Goal: Task Accomplishment & Management: Use online tool/utility

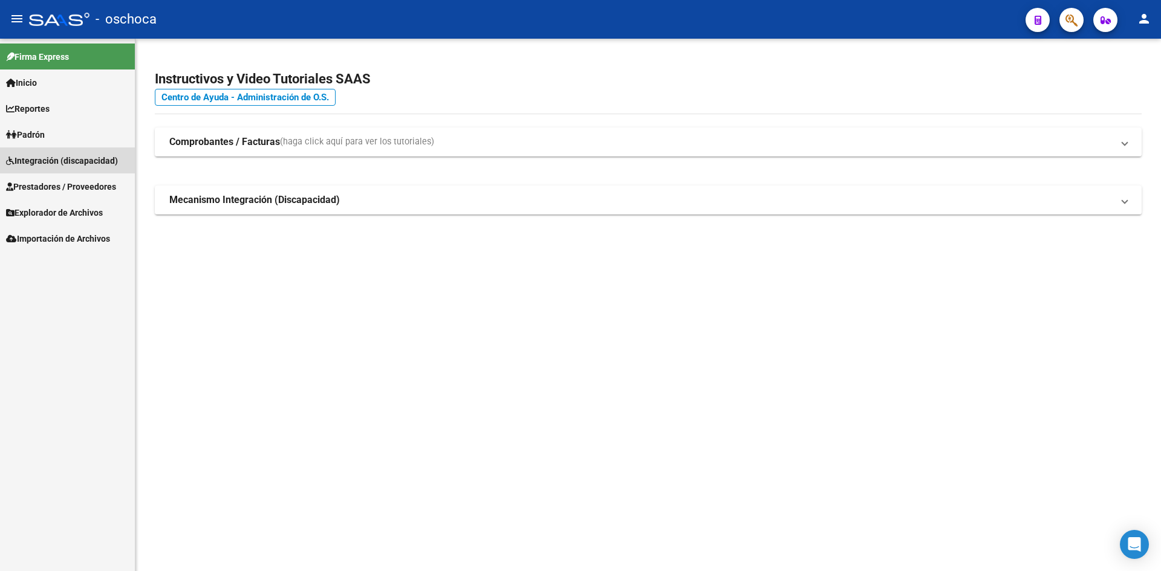
click at [38, 160] on span "Integración (discapacidad)" at bounding box center [62, 160] width 112 height 13
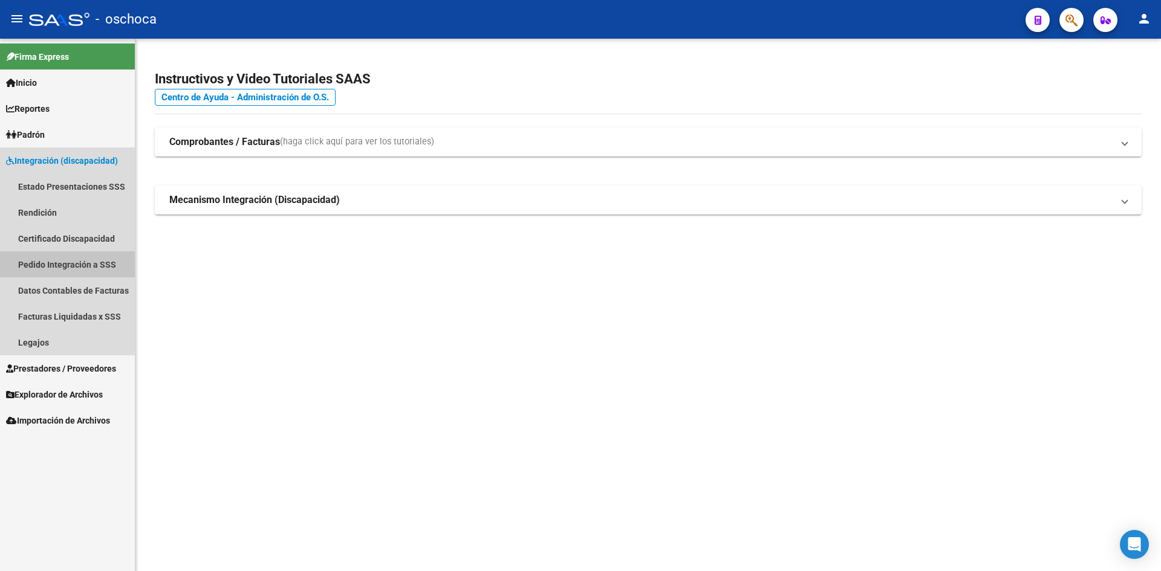
click at [67, 259] on link "Pedido Integración a SSS" at bounding box center [67, 264] width 135 height 26
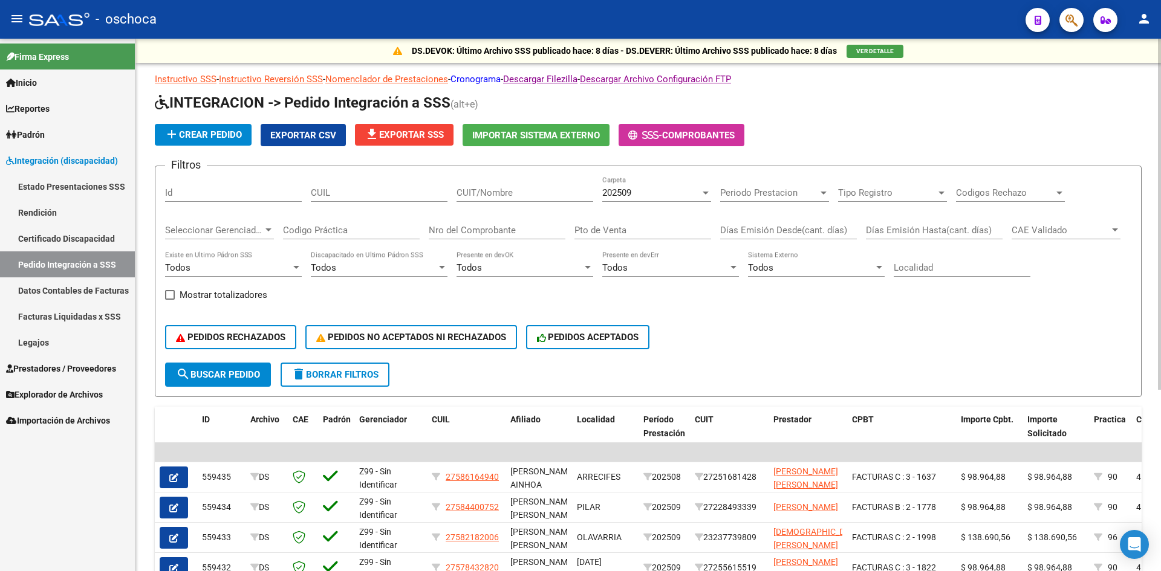
click at [499, 80] on link "Cronograma" at bounding box center [475, 79] width 50 height 11
click at [1077, 16] on icon "button" at bounding box center [1071, 20] width 12 height 14
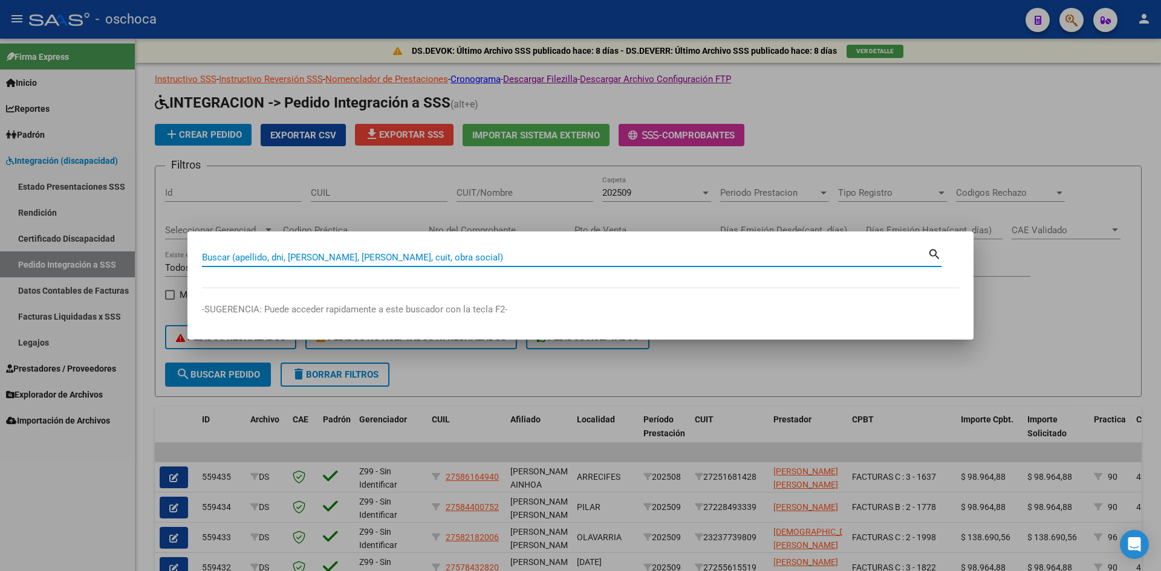
click at [236, 261] on input "Buscar (apellido, dni, [PERSON_NAME], [PERSON_NAME], cuit, obra social)" at bounding box center [564, 257] width 725 height 11
click at [393, 256] on input "Buscar (apellido, dni, [PERSON_NAME], [PERSON_NAME], cuit, obra social)" at bounding box center [564, 257] width 725 height 11
type input "27204105923"
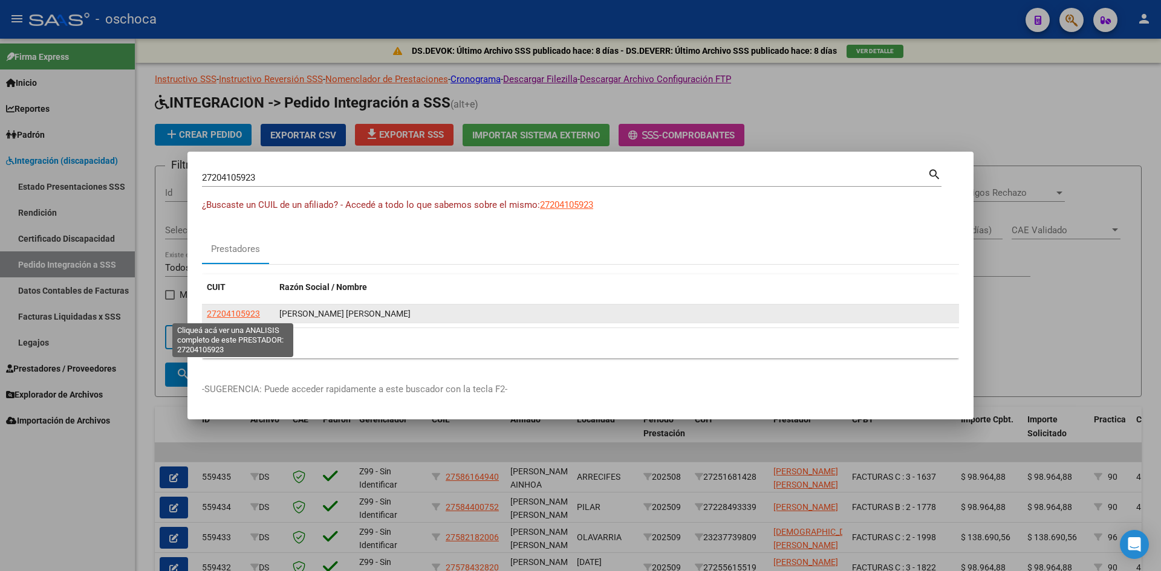
click at [247, 318] on span "27204105923" at bounding box center [233, 314] width 53 height 10
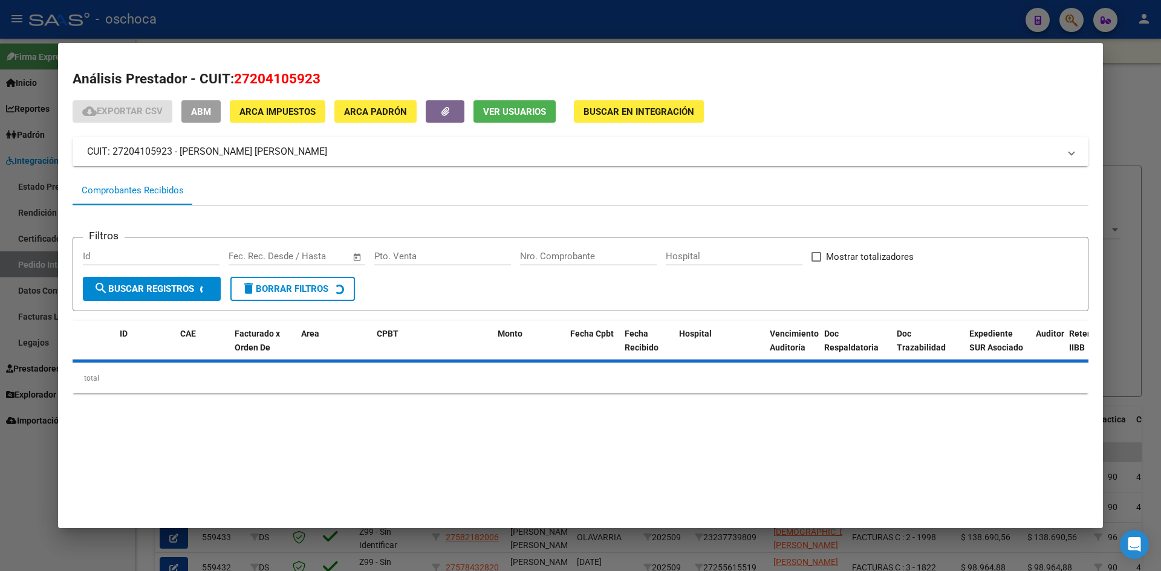
click at [671, 109] on span "Buscar en Integración" at bounding box center [638, 111] width 111 height 11
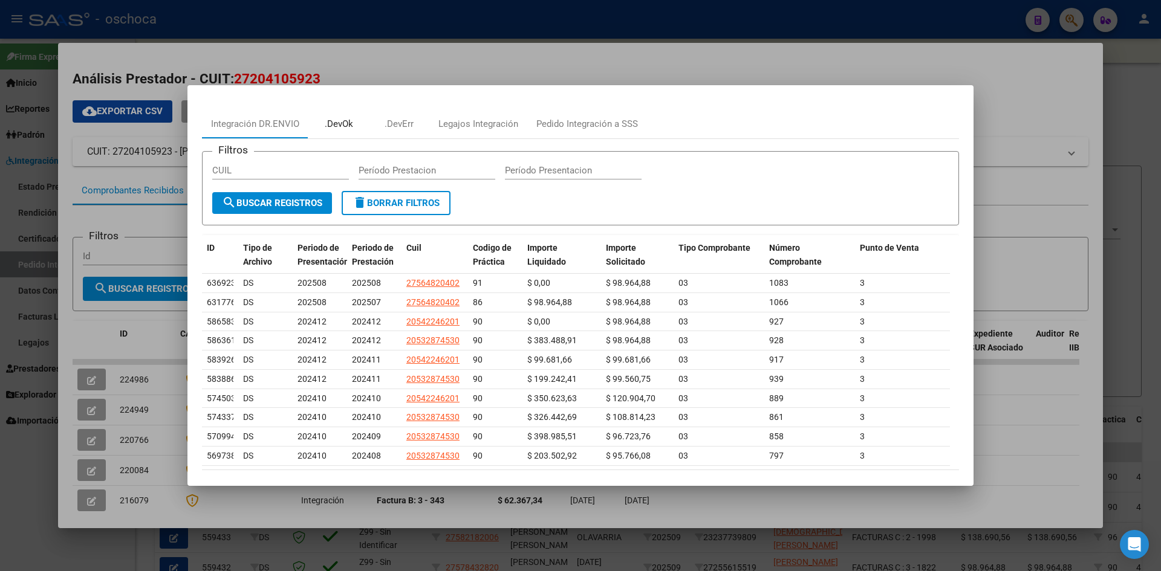
click at [348, 123] on div ".DevOk" at bounding box center [339, 124] width 28 height 14
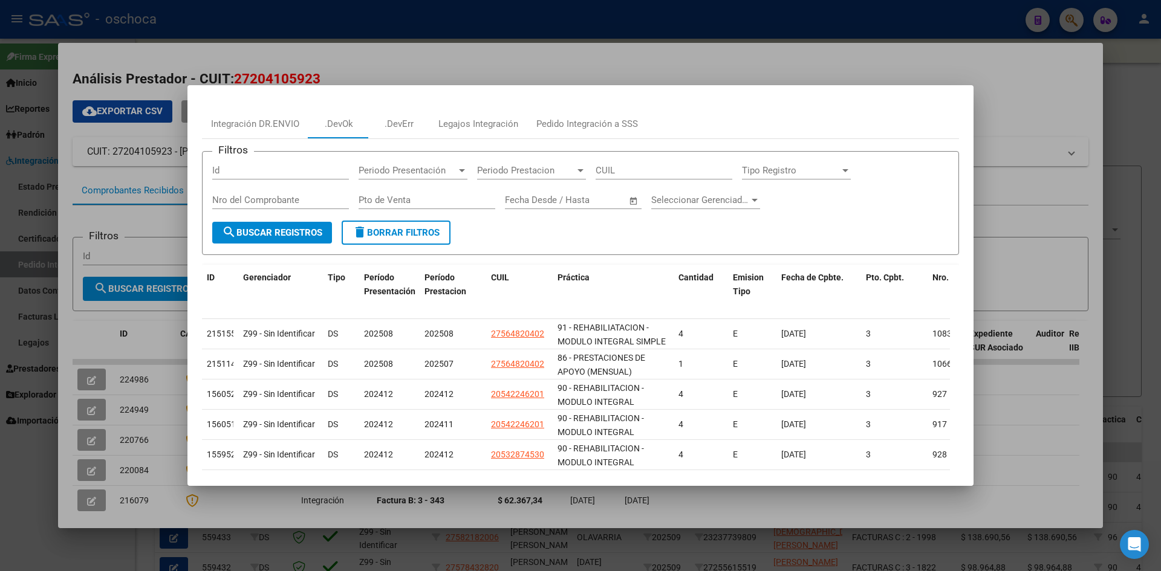
click at [570, 52] on div at bounding box center [580, 285] width 1161 height 571
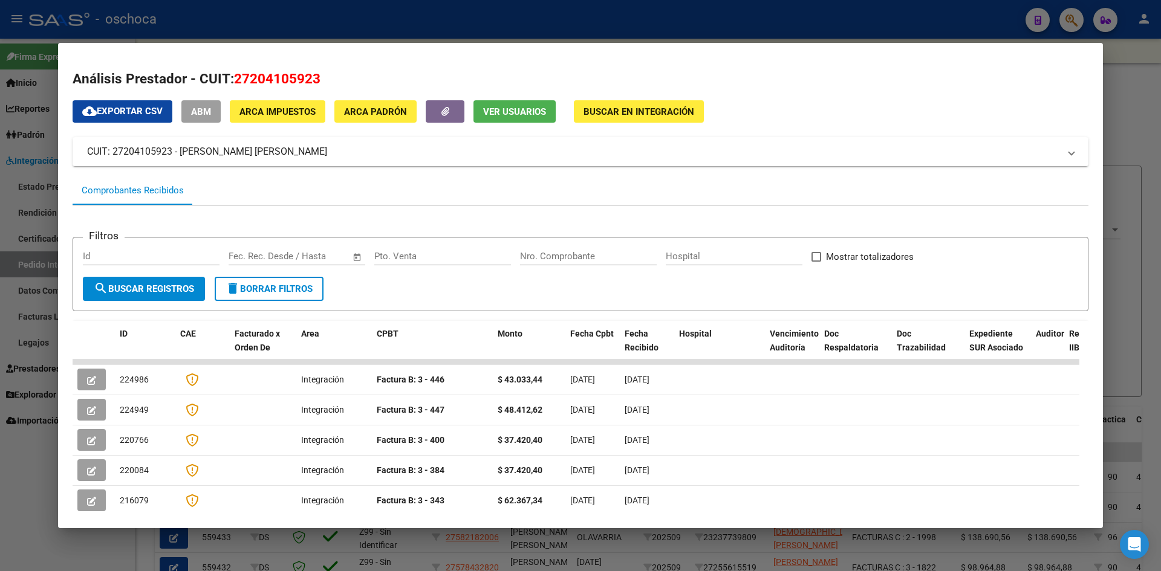
click at [962, 94] on div "Análisis Prestador - CUIT: 27204105923 cloud_download Exportar CSV ABM ARCA Imp…" at bounding box center [581, 397] width 1016 height 656
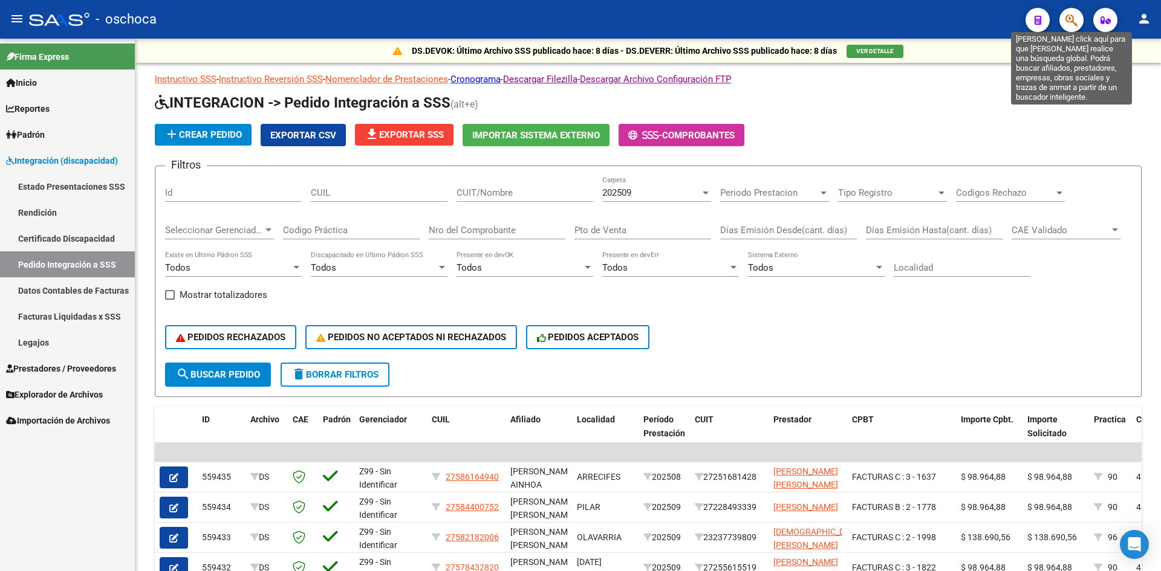
click at [1070, 18] on icon "button" at bounding box center [1071, 20] width 12 height 14
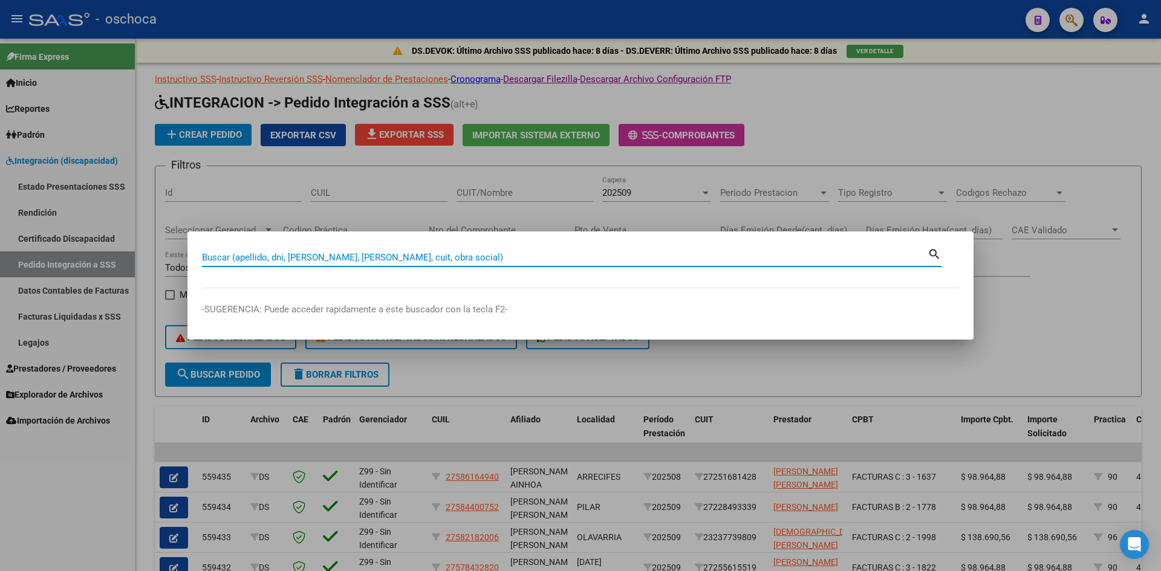
click at [579, 259] on input "Buscar (apellido, dni, [PERSON_NAME], [PERSON_NAME], cuit, obra social)" at bounding box center [564, 257] width 725 height 11
type input "27204105923"
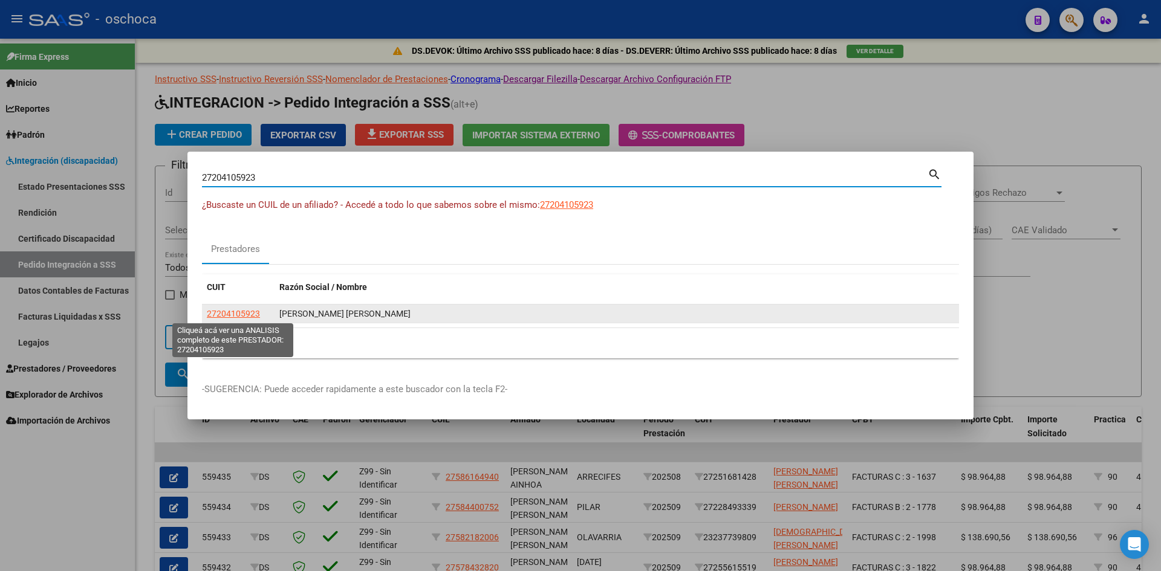
click at [250, 318] on span "27204105923" at bounding box center [233, 314] width 53 height 10
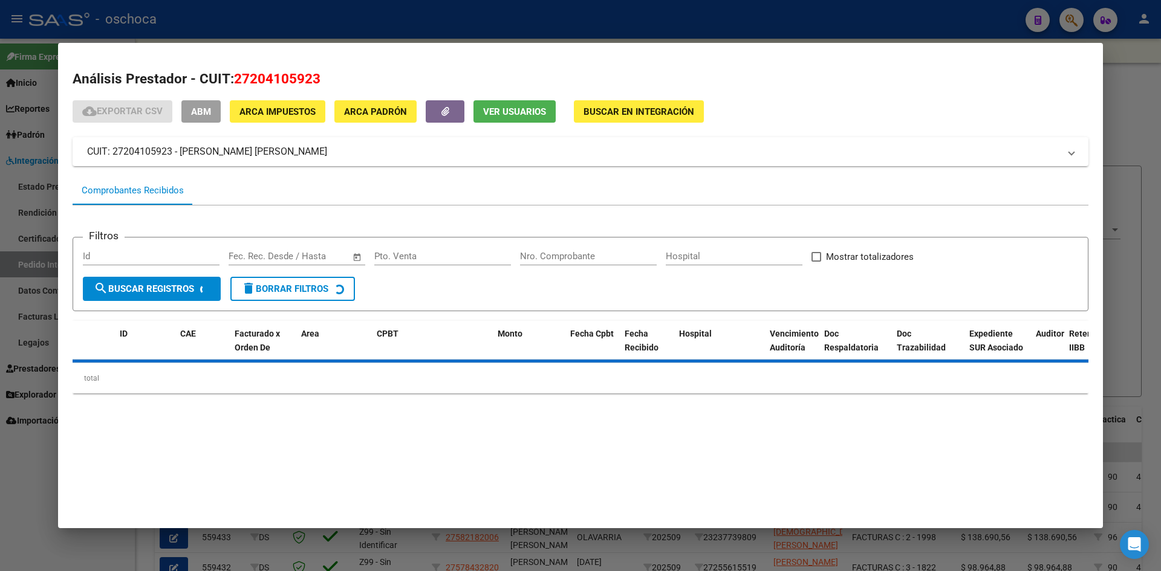
click at [613, 106] on span "Buscar en Integración" at bounding box center [638, 111] width 111 height 11
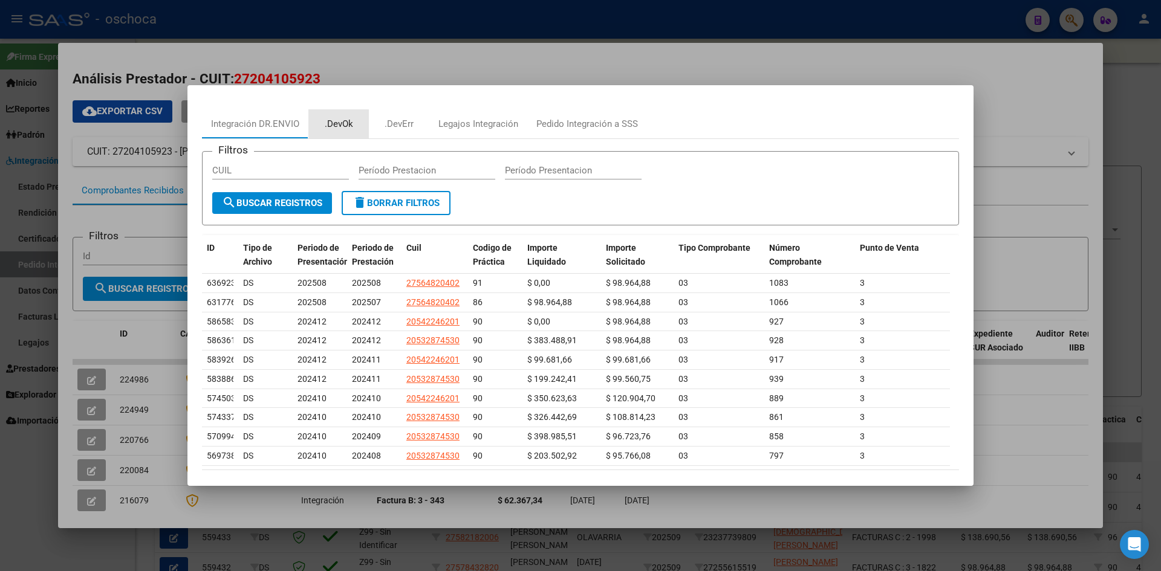
click at [340, 123] on div ".DevOk" at bounding box center [339, 124] width 28 height 14
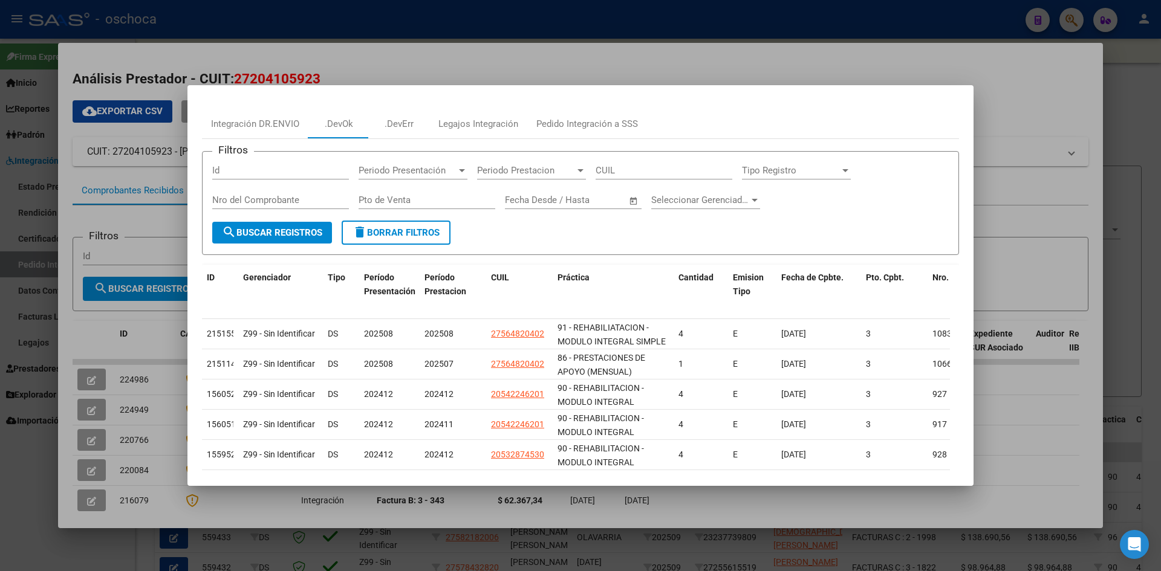
click at [546, 59] on div at bounding box center [580, 285] width 1161 height 571
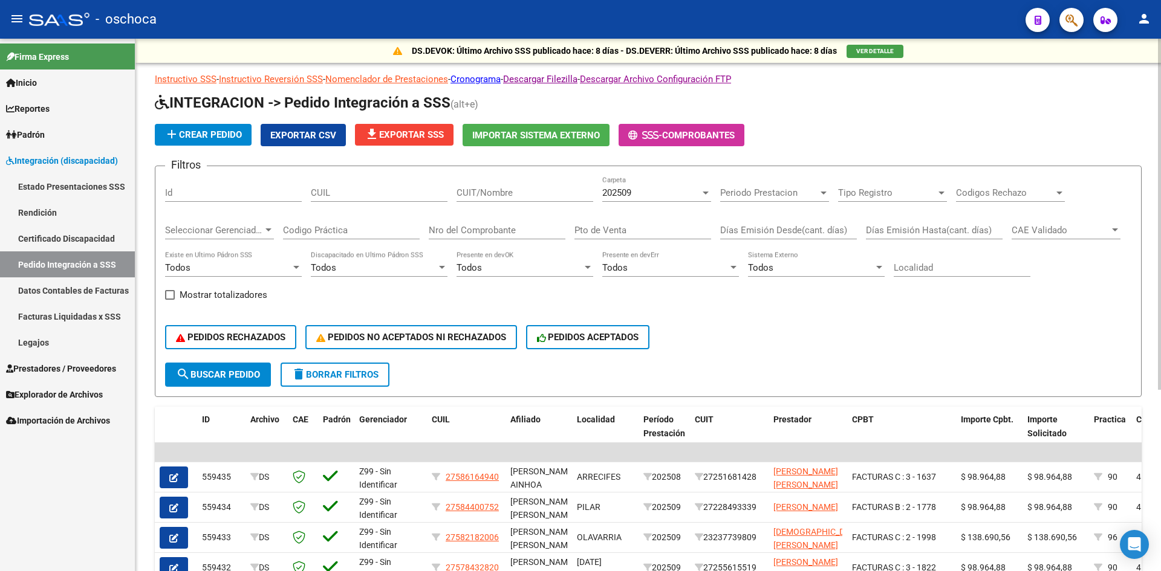
click at [542, 134] on span "Importar Sistema Externo" at bounding box center [536, 135] width 128 height 11
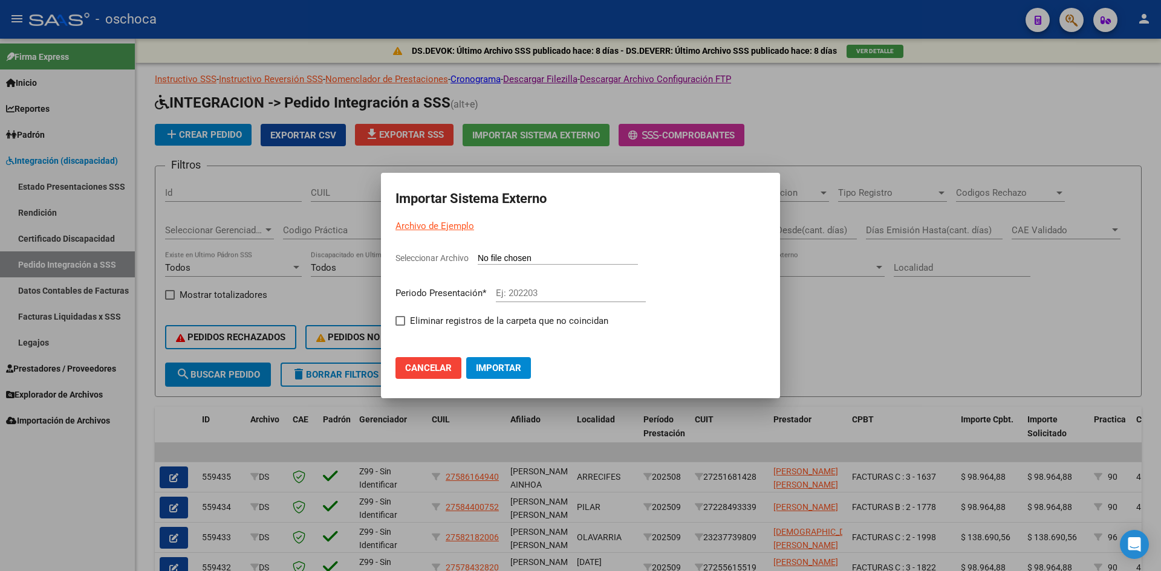
click at [513, 258] on input "Seleccionar Archivo" at bounding box center [558, 258] width 160 height 11
type input "C:\fakepath\105804_ds01_202509_3.TXT"
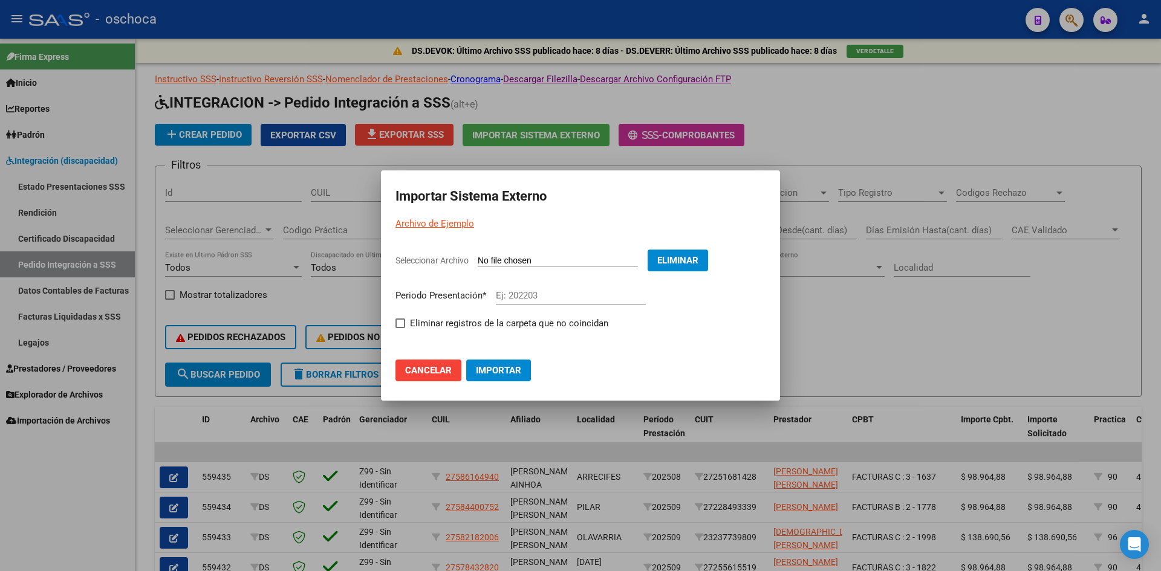
click at [517, 294] on input "Ej: 202203" at bounding box center [571, 295] width 150 height 11
type input "202509"
click at [401, 321] on span at bounding box center [400, 324] width 10 height 10
click at [400, 328] on input "Eliminar registros de la carpeta que no coincidan" at bounding box center [400, 328] width 1 height 1
checkbox input "true"
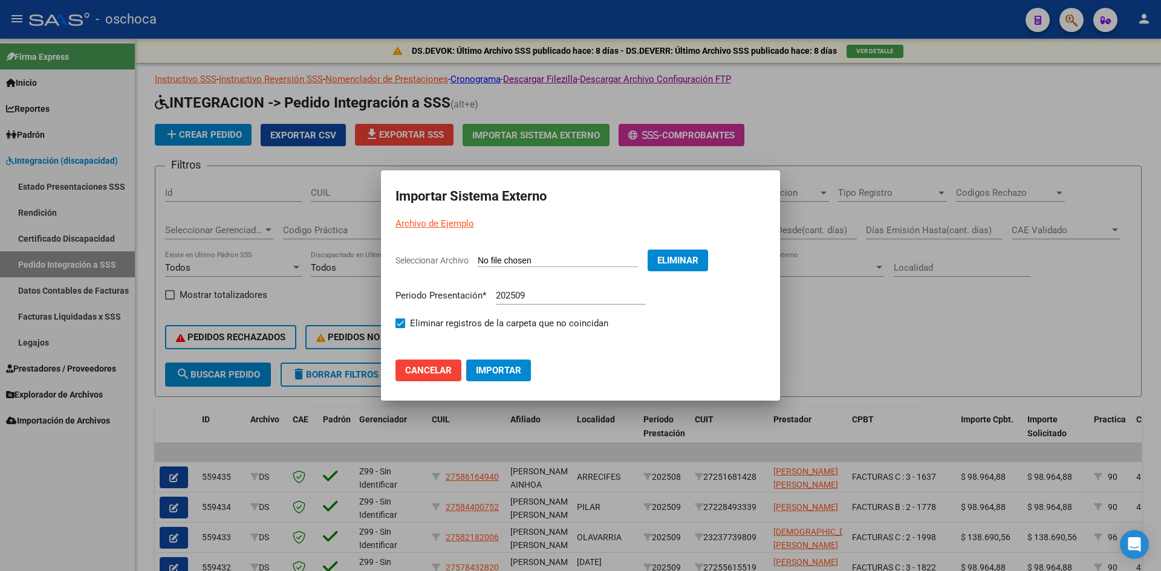
click at [518, 360] on button "Importar" at bounding box center [498, 371] width 65 height 22
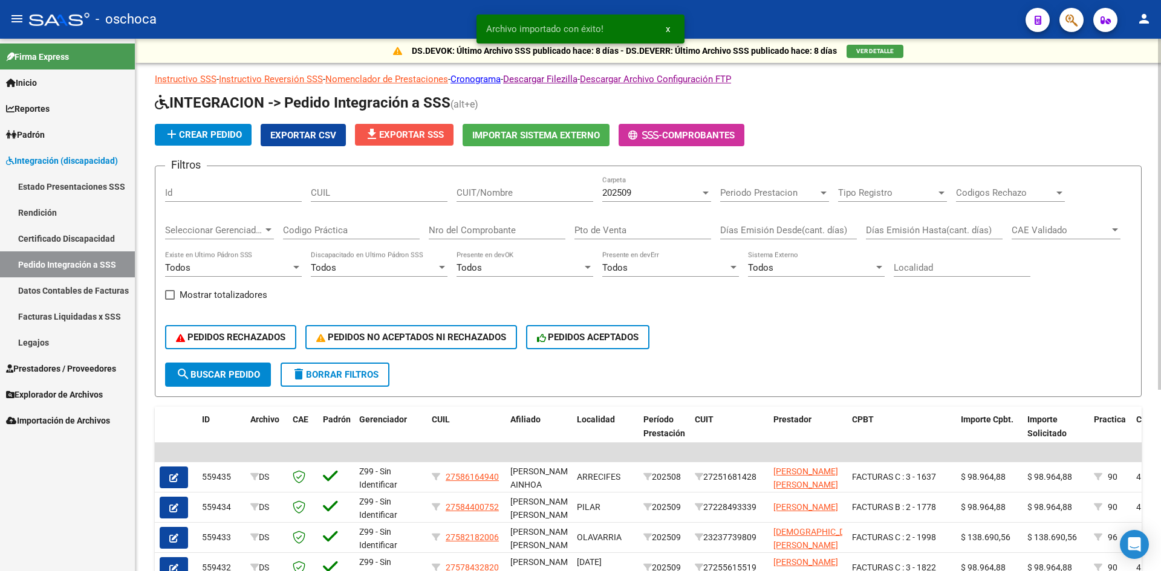
click at [404, 137] on span "file_download Exportar SSS" at bounding box center [404, 134] width 79 height 11
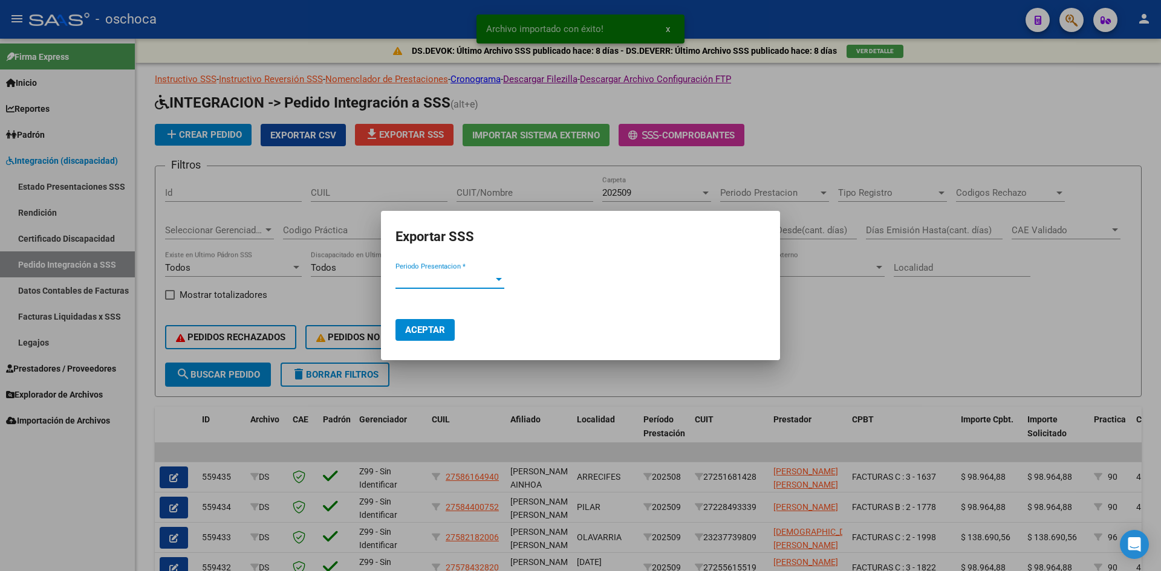
click at [460, 276] on span "Periodo Presentacion *" at bounding box center [444, 279] width 98 height 11
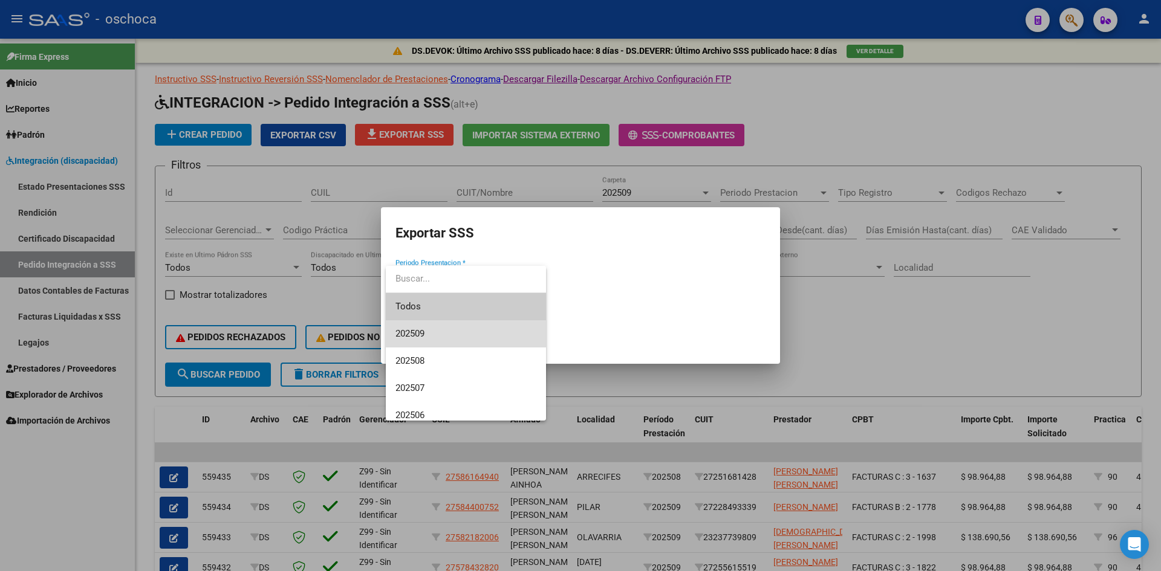
click at [441, 333] on span "202509" at bounding box center [465, 333] width 141 height 27
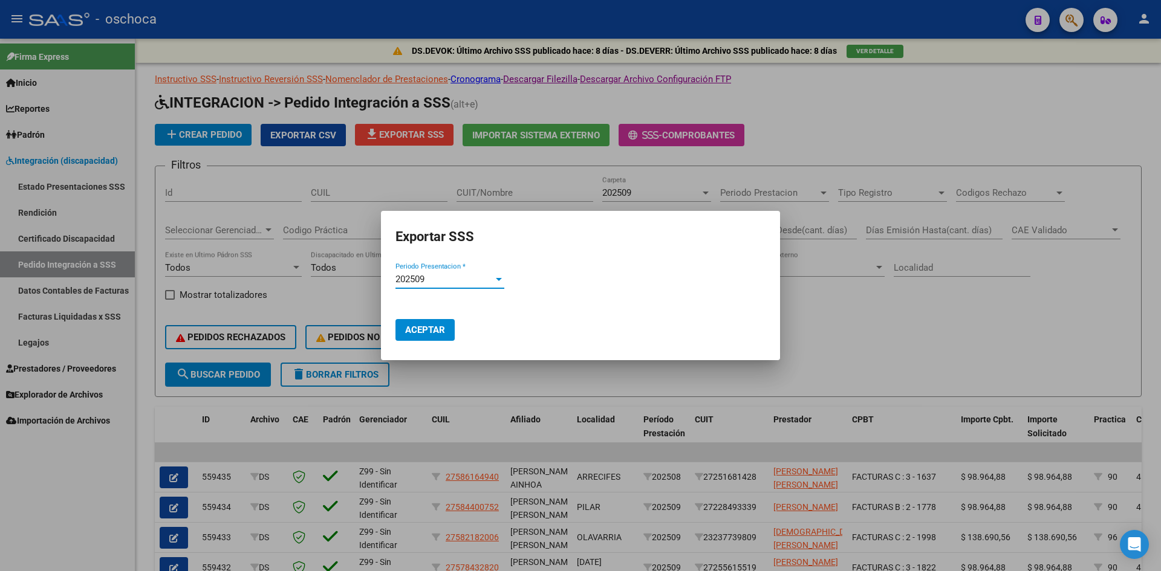
click at [439, 333] on span "Aceptar" at bounding box center [425, 330] width 40 height 11
